Goal: Check status: Check status

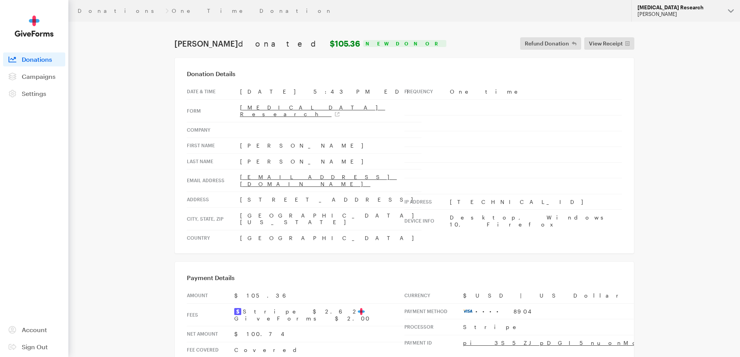
click at [655, 16] on div "[PERSON_NAME]" at bounding box center [679, 14] width 84 height 7
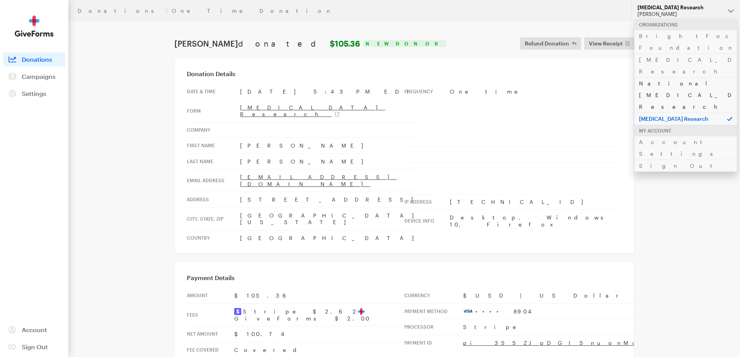
click at [660, 77] on link "National [MEDICAL_DATA] Research" at bounding box center [685, 94] width 103 height 35
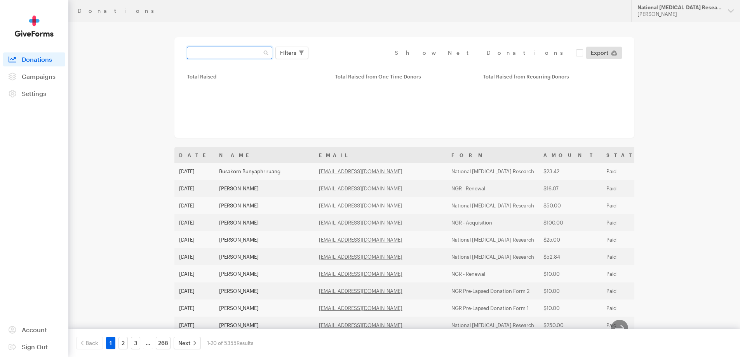
drag, startPoint x: 223, startPoint y: 53, endPoint x: 221, endPoint y: 49, distance: 4.1
click at [223, 53] on input "text" at bounding box center [229, 53] width 85 height 12
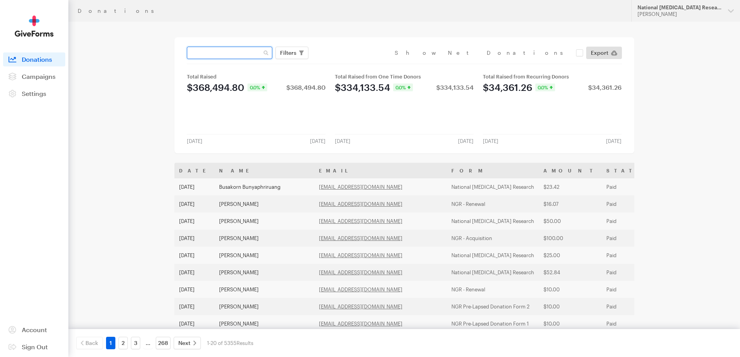
paste input "[EMAIL_ADDRESS][DOMAIN_NAME]"
type input "[EMAIL_ADDRESS][DOMAIN_NAME]"
click at [347, 63] on button "Apply" at bounding box center [359, 69] width 25 height 12
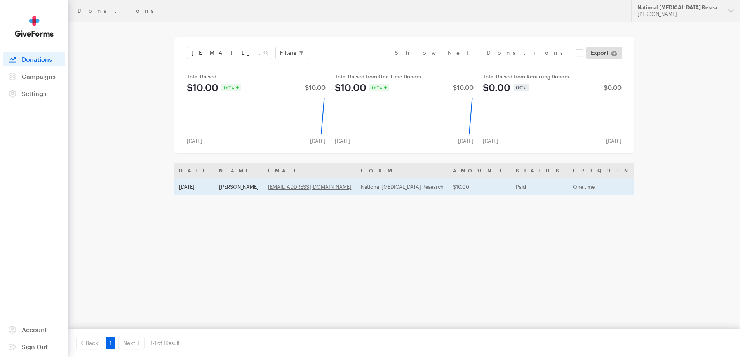
click at [202, 184] on td "Sep 11, 2025" at bounding box center [194, 186] width 40 height 17
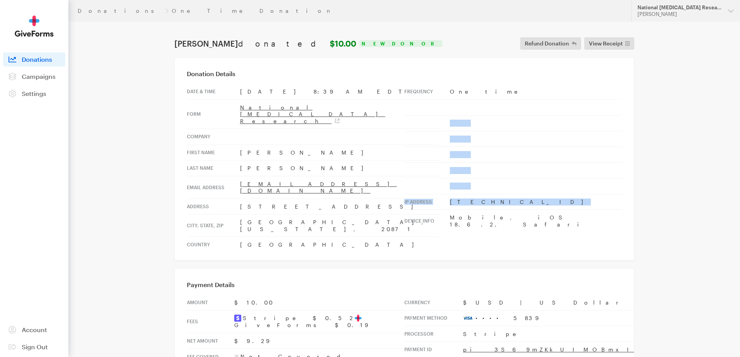
drag, startPoint x: 412, startPoint y: 121, endPoint x: 654, endPoint y: 217, distance: 260.3
click at [587, 203] on tbody "Frequency One time IP address 50.200.209.174 Device info Mobile, iOS 18.6.2, Sa…" at bounding box center [512, 158] width 217 height 148
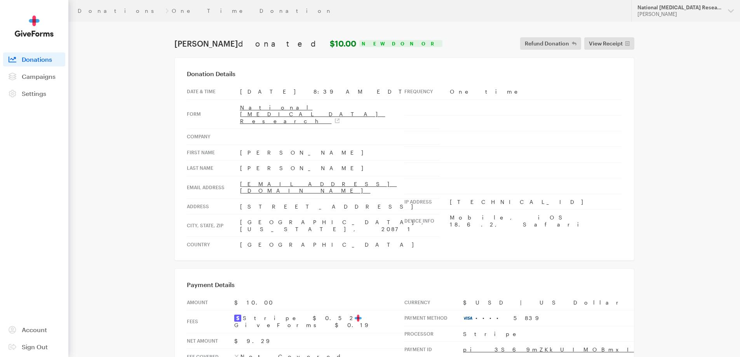
click at [668, 226] on div "Donations One Time Donation Updates Support National Glaucoma Research Hazel Ba…" at bounding box center [370, 322] width 740 height 644
drag, startPoint x: 518, startPoint y: 156, endPoint x: 577, endPoint y: 310, distance: 164.1
click at [577, 310] on main "Donations One Time Donation Hazel Mae Bartolo donated $10.00 New Donor Refund D…" at bounding box center [369, 333] width 559 height 623
click at [594, 310] on td "•••• 5839" at bounding box center [588, 318] width 250 height 16
click at [557, 310] on td "•••• 5839" at bounding box center [588, 318] width 250 height 16
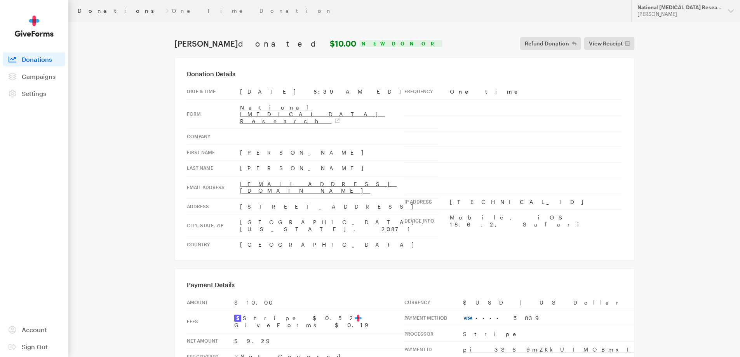
click at [99, 11] on link "Donations" at bounding box center [120, 11] width 85 height 6
